Goal: Information Seeking & Learning: Learn about a topic

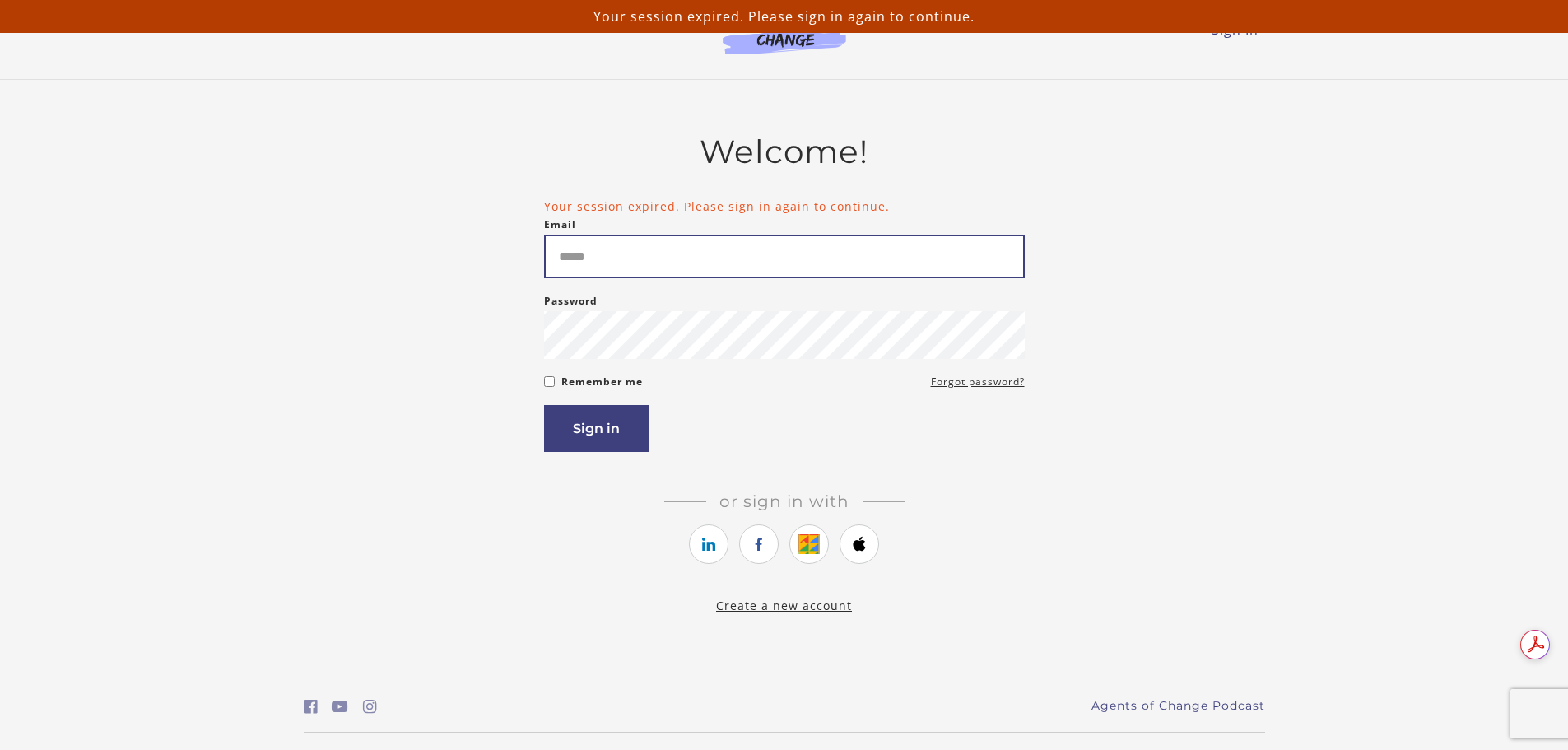
click at [766, 257] on input "Email" at bounding box center [784, 256] width 480 height 44
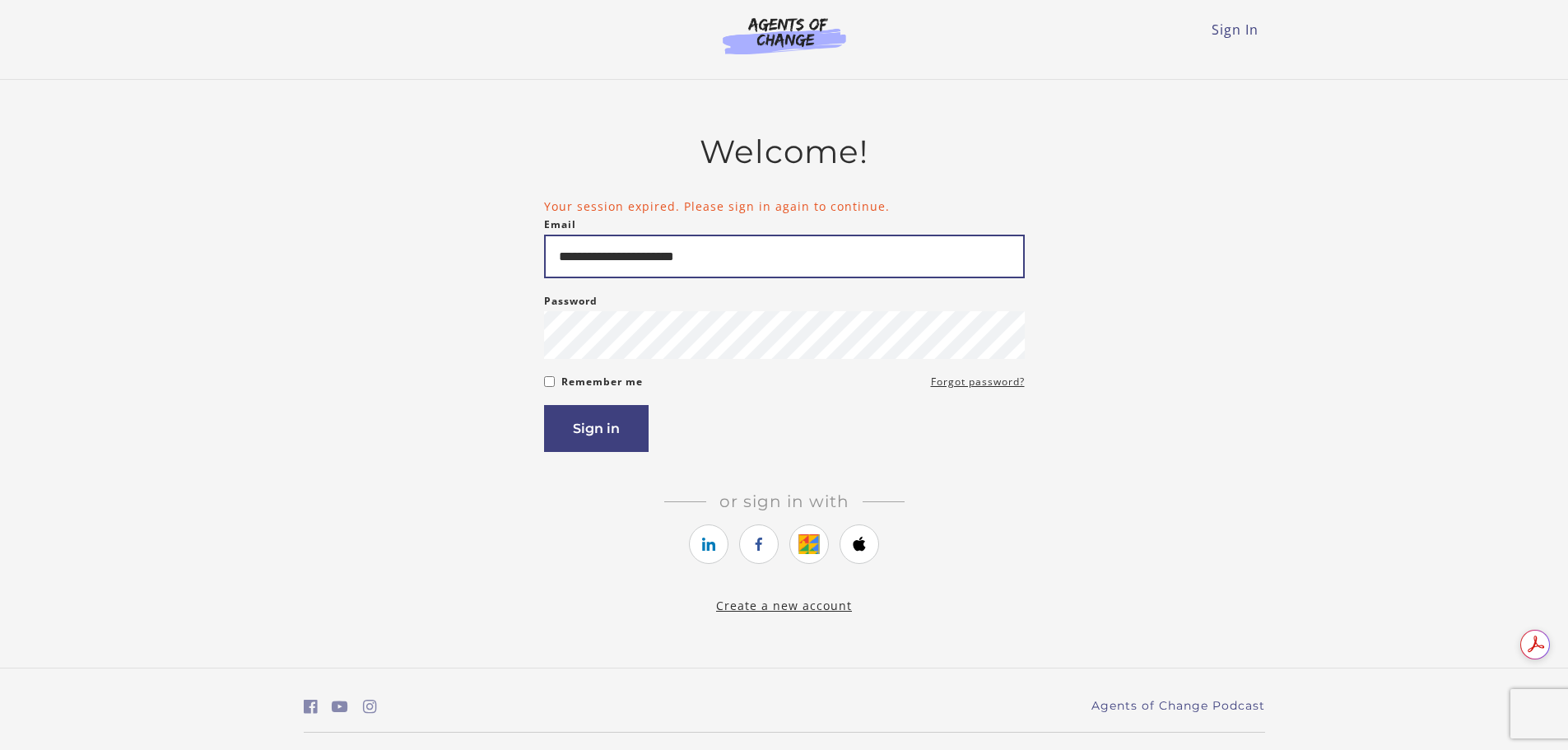
type input "**********"
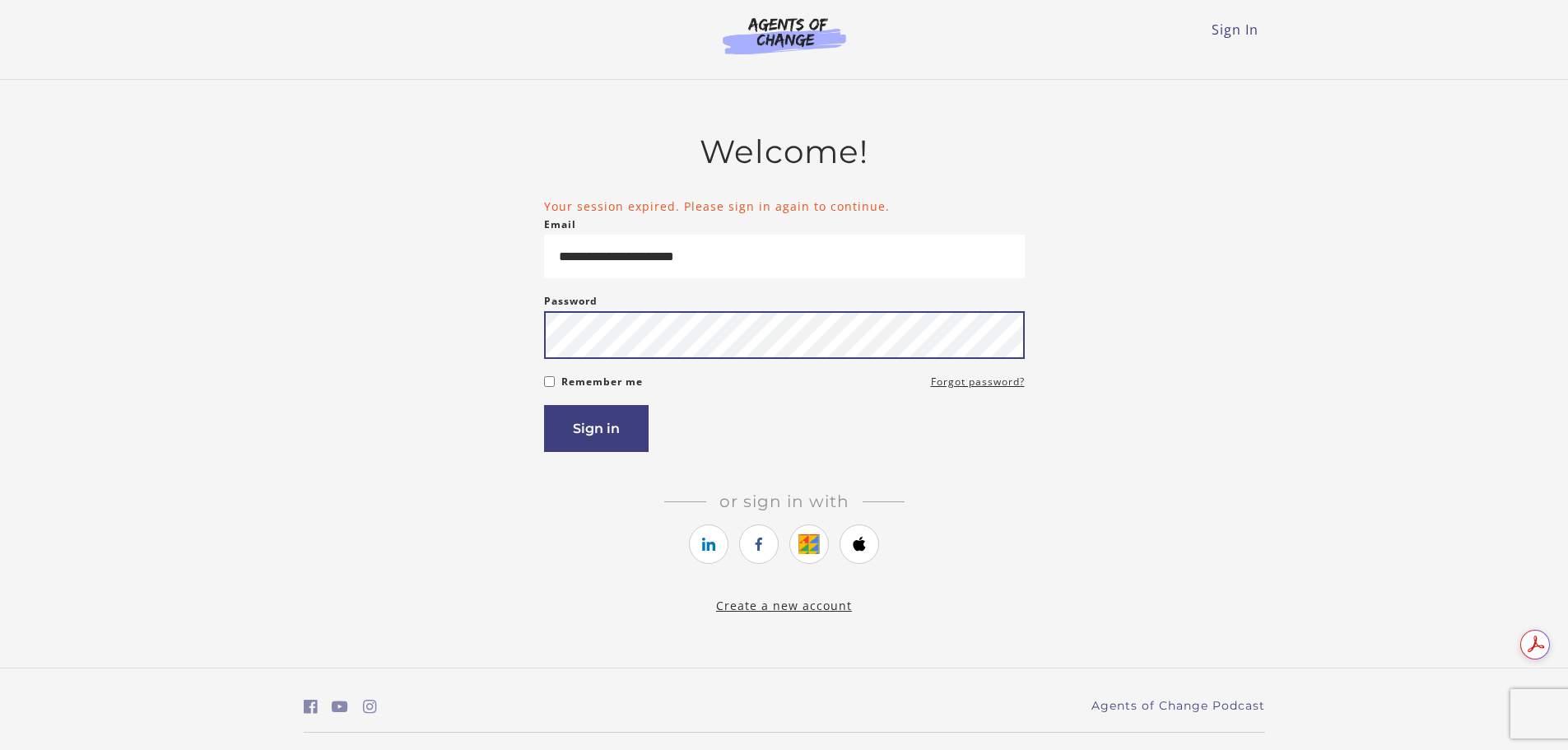
click at [544, 405] on button "Sign in" at bounding box center [596, 429] width 104 height 47
